Goal: Task Accomplishment & Management: Complete application form

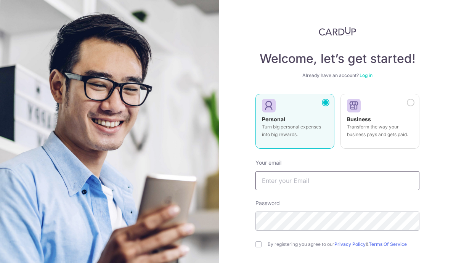
click at [275, 185] on input "text" at bounding box center [338, 180] width 164 height 19
type input "[EMAIL_ADDRESS][DOMAIN_NAME]"
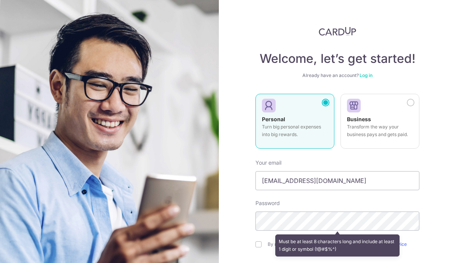
click at [247, 161] on div "Welcome, let’s get started! Already have an account? Log in Personal Turn big p…" at bounding box center [337, 131] width 237 height 263
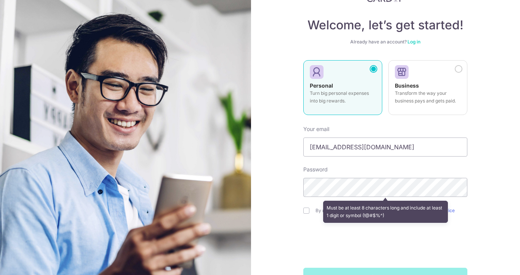
scroll to position [58, 0]
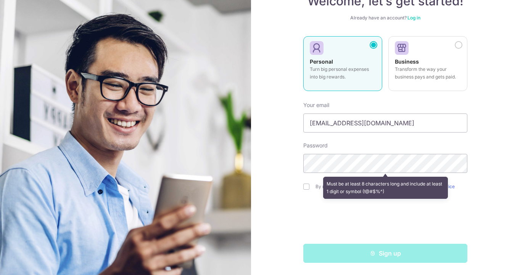
click at [273, 167] on div "Welcome, let’s get started! Already have an account? Log in Personal Turn big p…" at bounding box center [385, 137] width 269 height 275
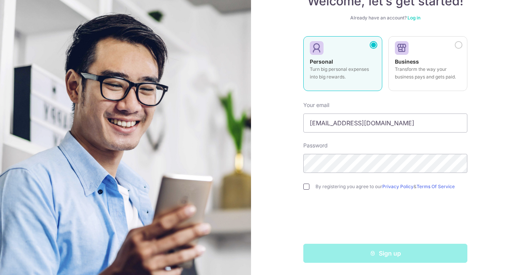
click at [303, 188] on input "checkbox" at bounding box center [306, 187] width 6 height 6
checkbox input "true"
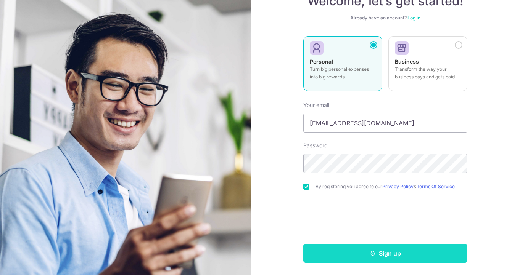
click at [355, 259] on button "Sign up" at bounding box center [385, 253] width 164 height 19
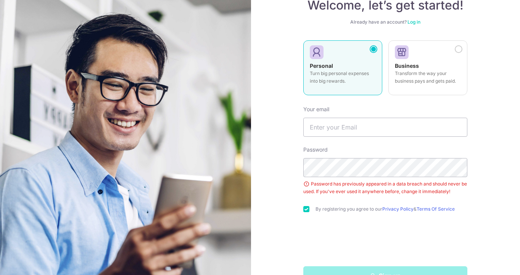
scroll to position [49, 0]
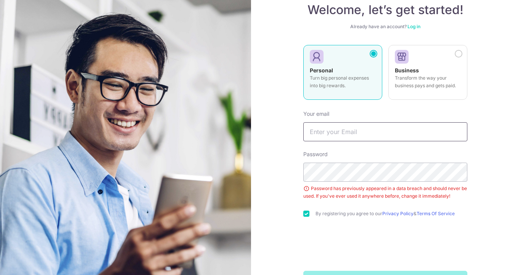
click at [339, 137] on input "text" at bounding box center [385, 131] width 164 height 19
type input "[EMAIL_ADDRESS][DOMAIN_NAME]"
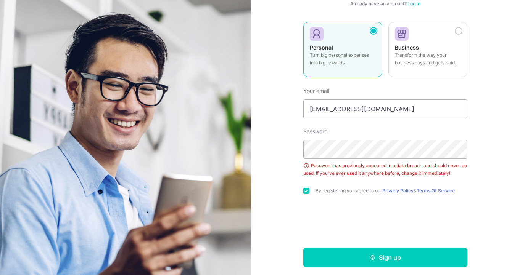
scroll to position [76, 0]
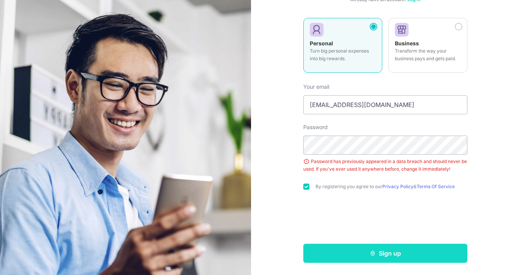
click at [328, 248] on button "Sign up" at bounding box center [385, 253] width 164 height 19
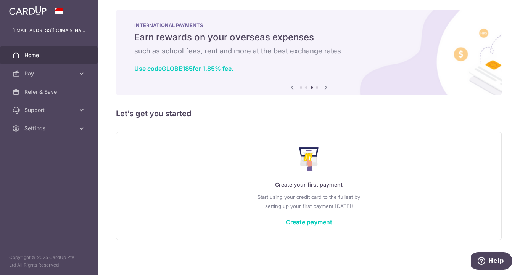
scroll to position [3, 0]
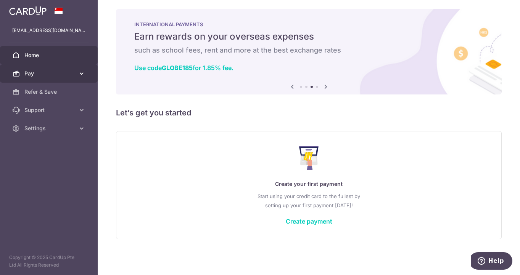
click at [71, 75] on span "Pay" at bounding box center [49, 74] width 50 height 8
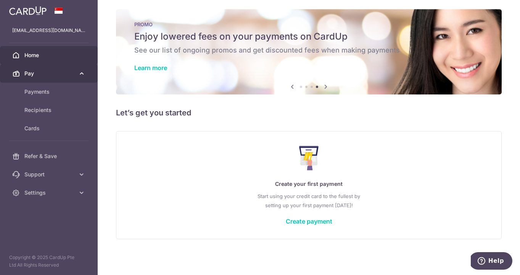
click at [72, 74] on span "Pay" at bounding box center [49, 74] width 50 height 8
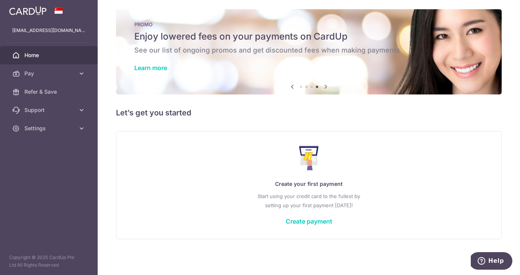
click at [307, 225] on div "Create your first payment Start using your credit card to the fullest by settin…" at bounding box center [308, 185] width 367 height 90
click at [307, 222] on link "Create payment" at bounding box center [309, 222] width 47 height 8
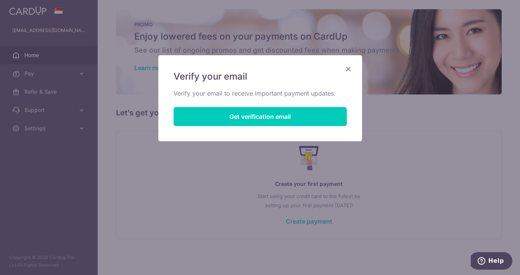
click at [346, 70] on icon "Close" at bounding box center [348, 69] width 9 height 10
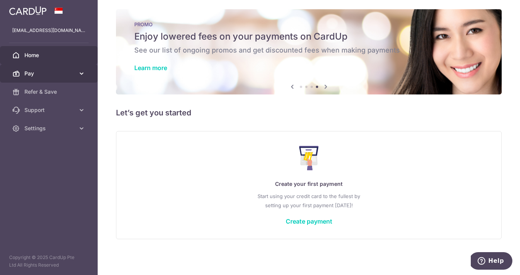
click at [60, 73] on span "Pay" at bounding box center [49, 74] width 50 height 8
click at [59, 76] on span "Pay" at bounding box center [49, 74] width 50 height 8
click at [314, 220] on link "Create payment" at bounding box center [309, 222] width 47 height 8
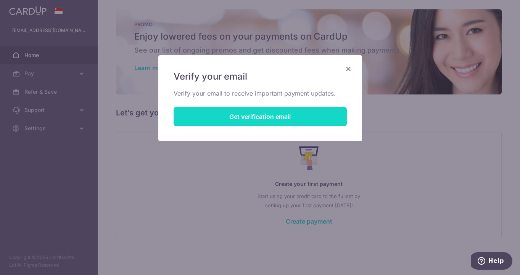
click at [304, 114] on button "Get verification email" at bounding box center [260, 116] width 173 height 19
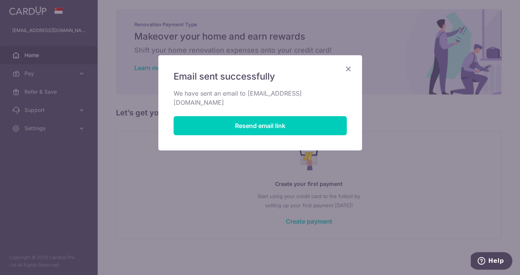
click at [353, 71] on div "Email sent successfully We have sent an email to ifancybillyu@gmail.com Resend …" at bounding box center [260, 102] width 204 height 95
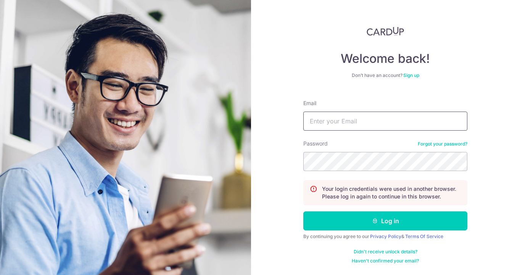
click at [366, 113] on input "Email" at bounding box center [385, 121] width 164 height 19
type input "[EMAIL_ADDRESS][DOMAIN_NAME]"
click at [303, 212] on button "Log in" at bounding box center [385, 221] width 164 height 19
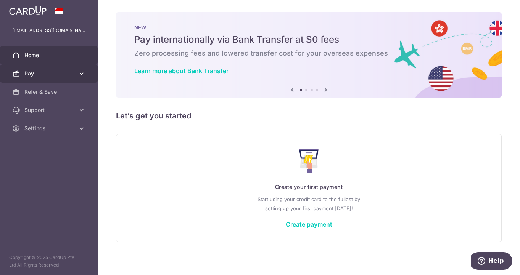
click at [57, 69] on link "Pay" at bounding box center [49, 73] width 98 height 18
click at [61, 74] on span "Pay" at bounding box center [49, 74] width 50 height 8
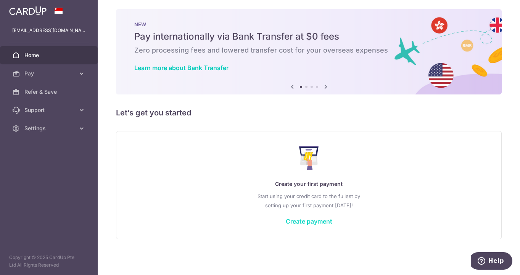
click at [302, 220] on link "Create payment" at bounding box center [309, 222] width 47 height 8
